Goal: Transaction & Acquisition: Obtain resource

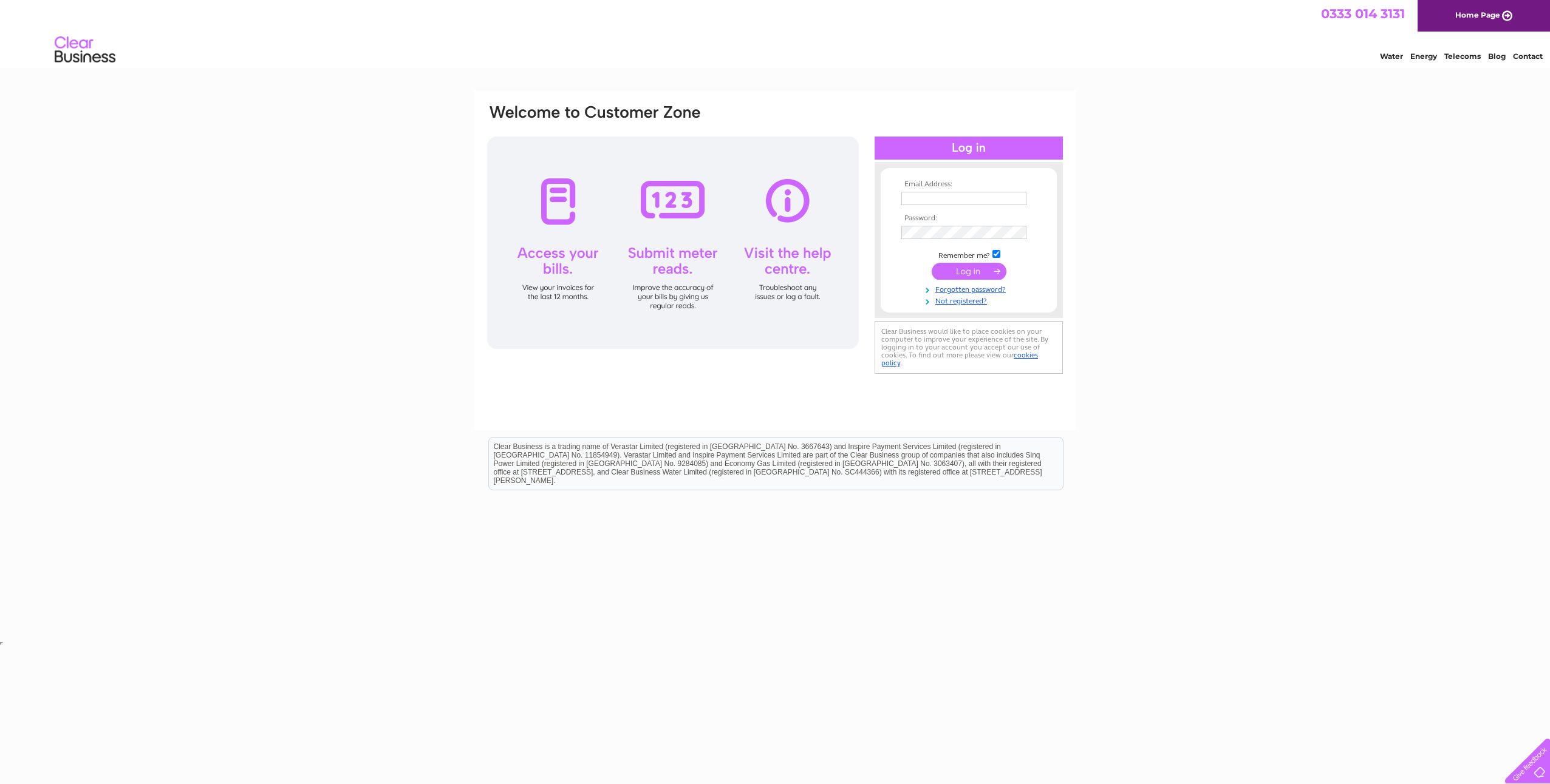
type input "[EMAIL_ADDRESS][DOMAIN_NAME]"
click at [967, 270] on input "submit" at bounding box center [969, 271] width 75 height 17
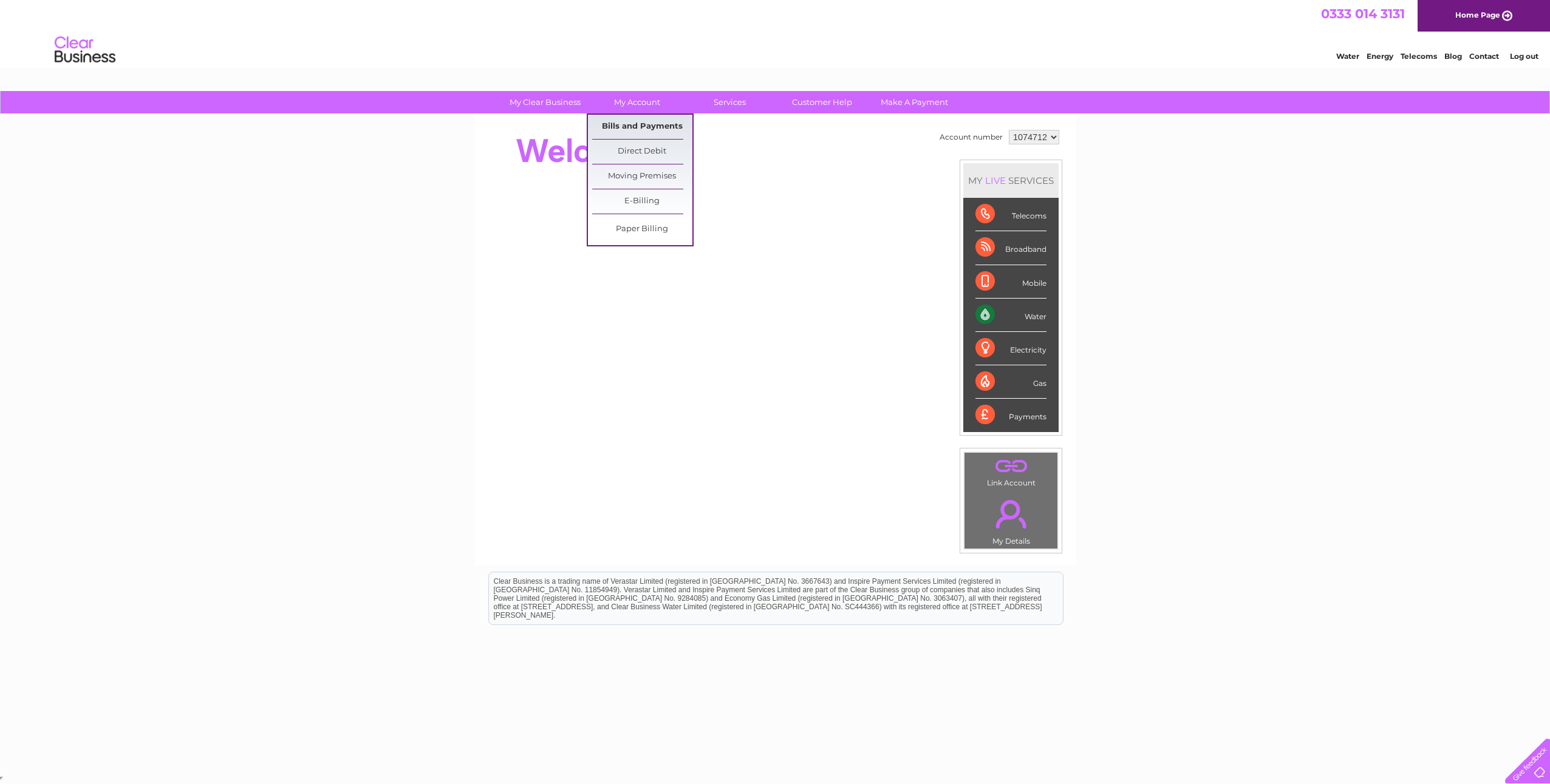
click at [622, 125] on link "Bills and Payments" at bounding box center [642, 126] width 100 height 24
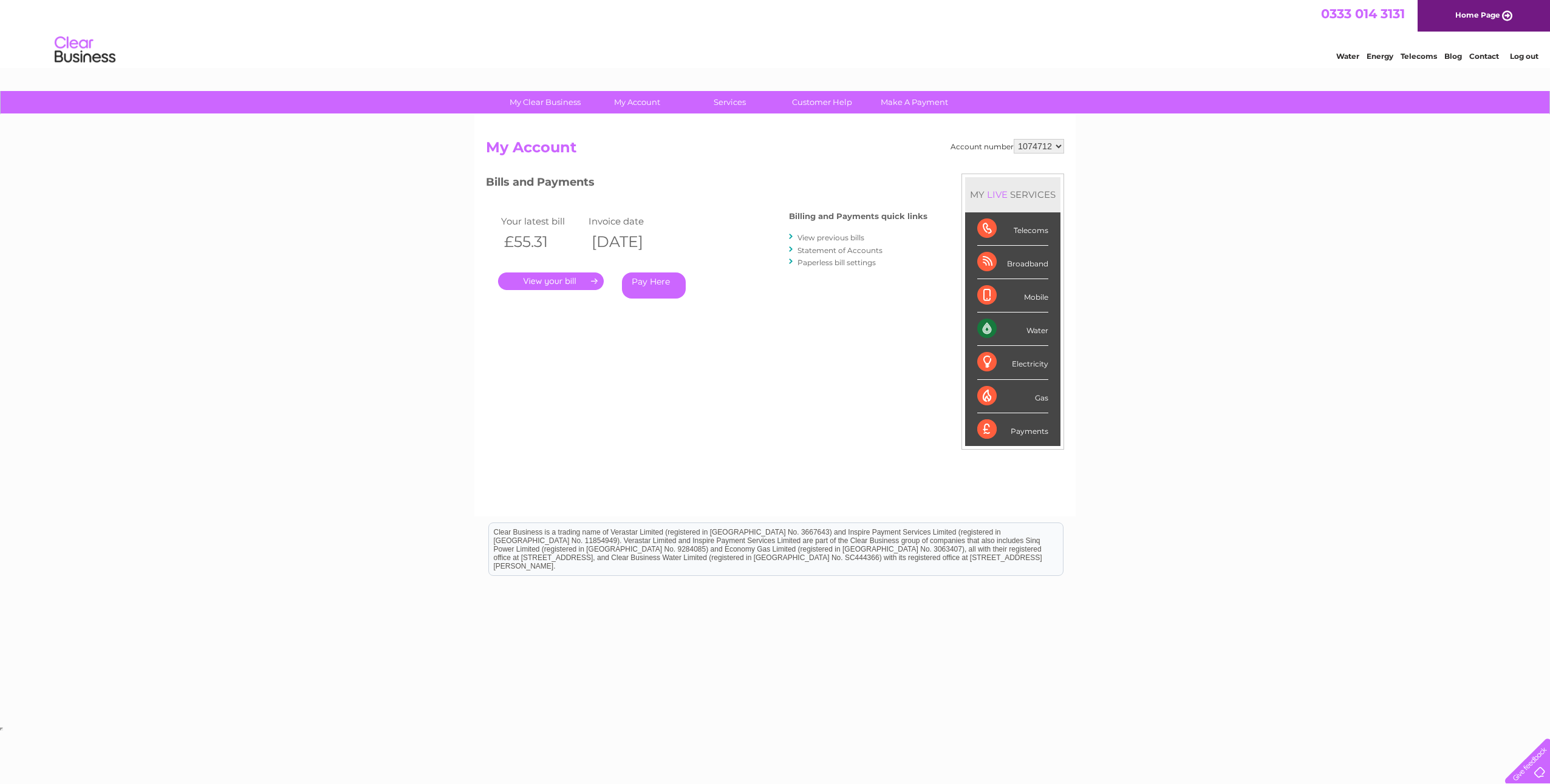
click at [545, 281] on link "." at bounding box center [551, 281] width 106 height 18
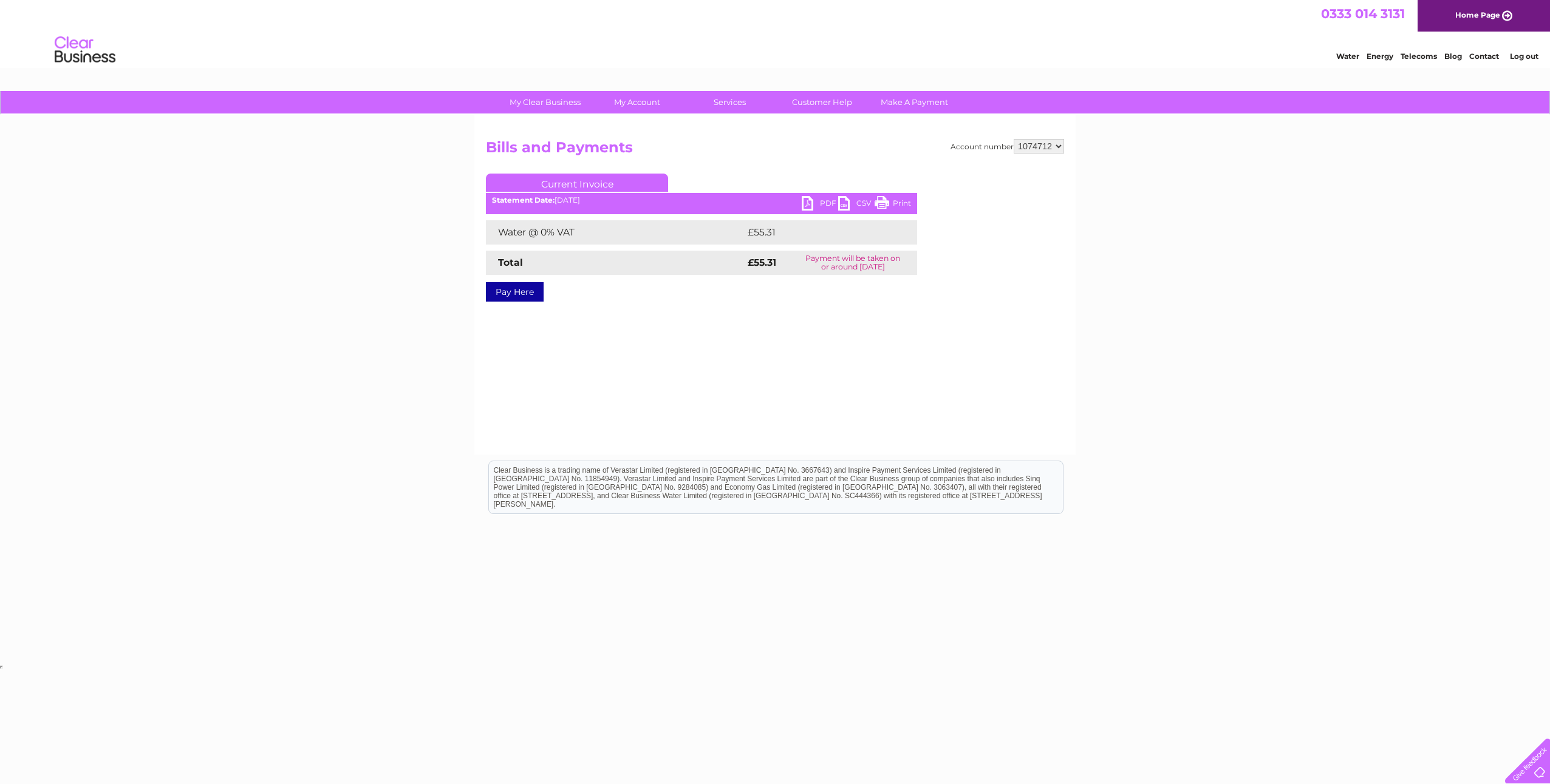
click at [810, 204] on link "PDF" at bounding box center [820, 204] width 36 height 18
